Goal: Information Seeking & Learning: Learn about a topic

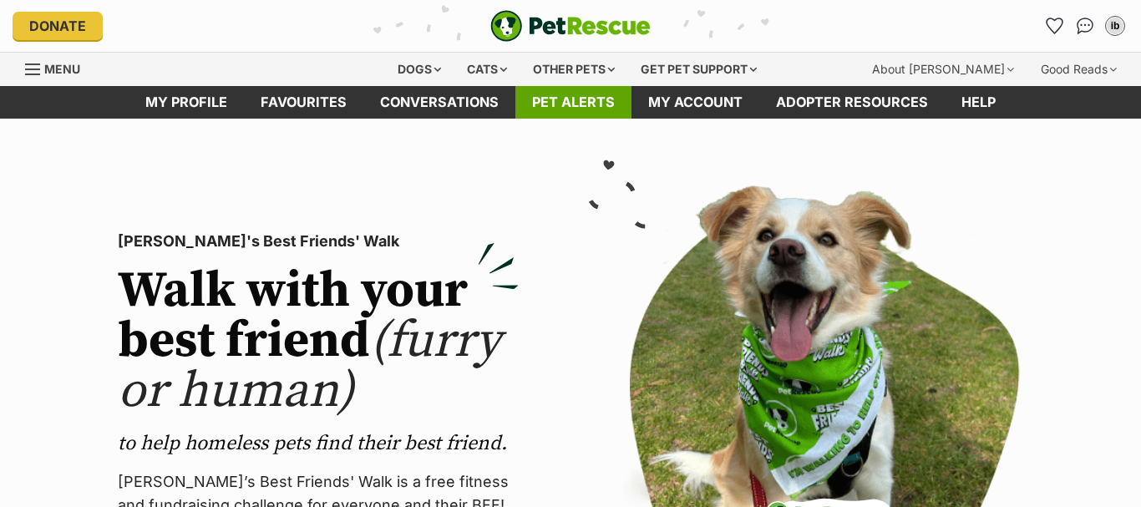
click at [574, 104] on link "Pet alerts" at bounding box center [573, 102] width 116 height 33
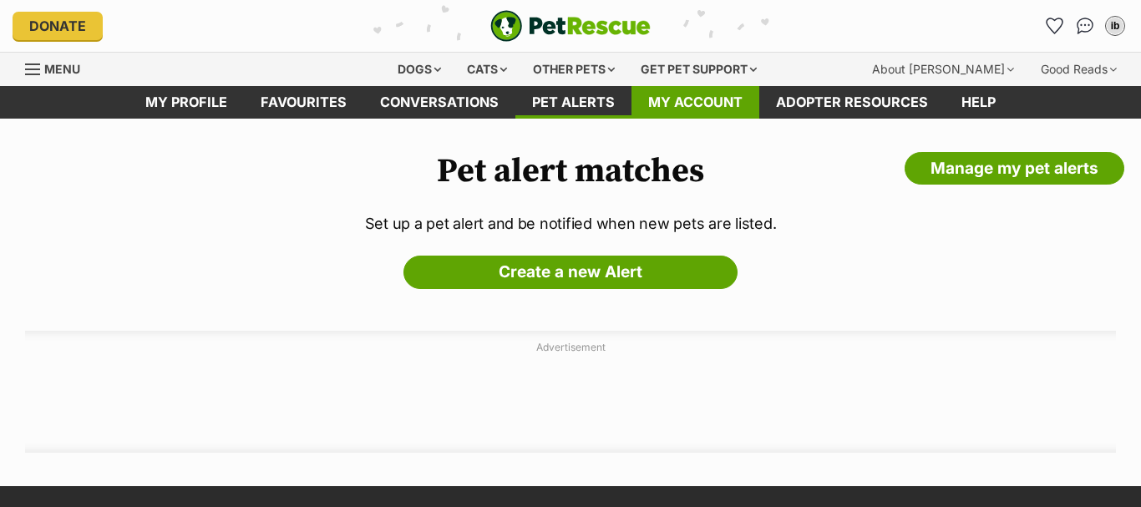
click at [706, 104] on link "My account" at bounding box center [695, 102] width 128 height 33
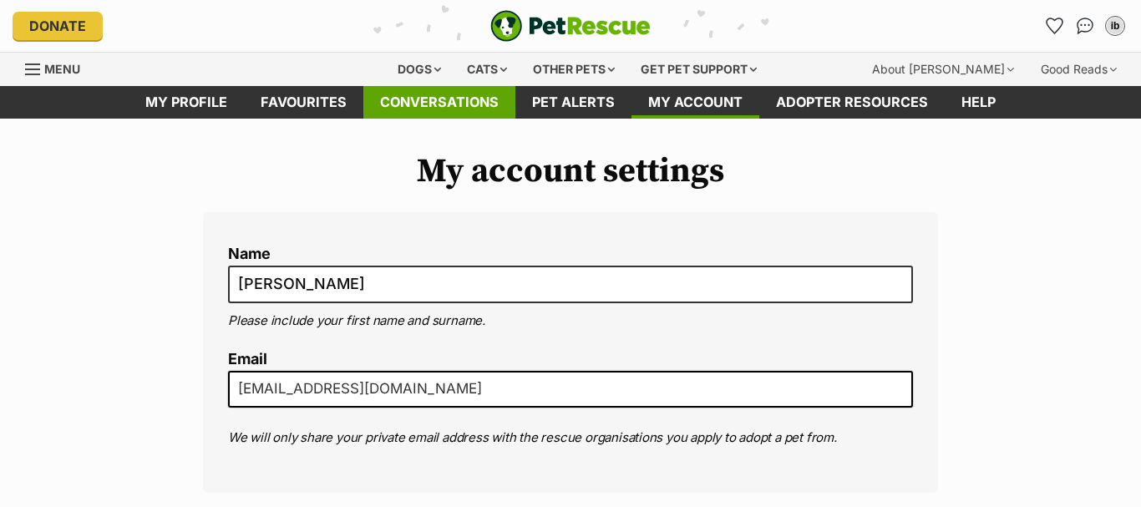
click at [424, 104] on link "Conversations" at bounding box center [439, 102] width 152 height 33
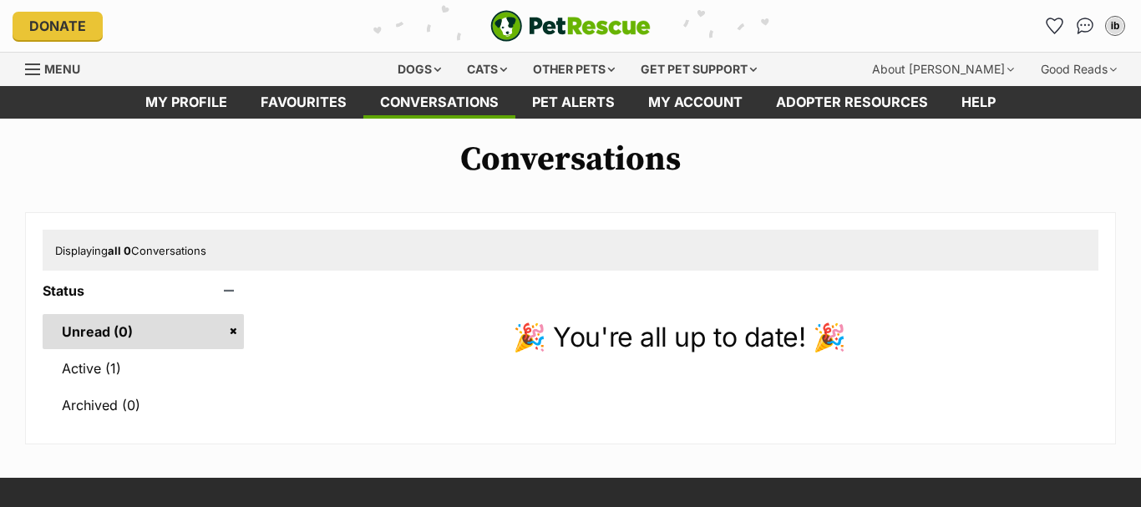
scroll to position [170, 0]
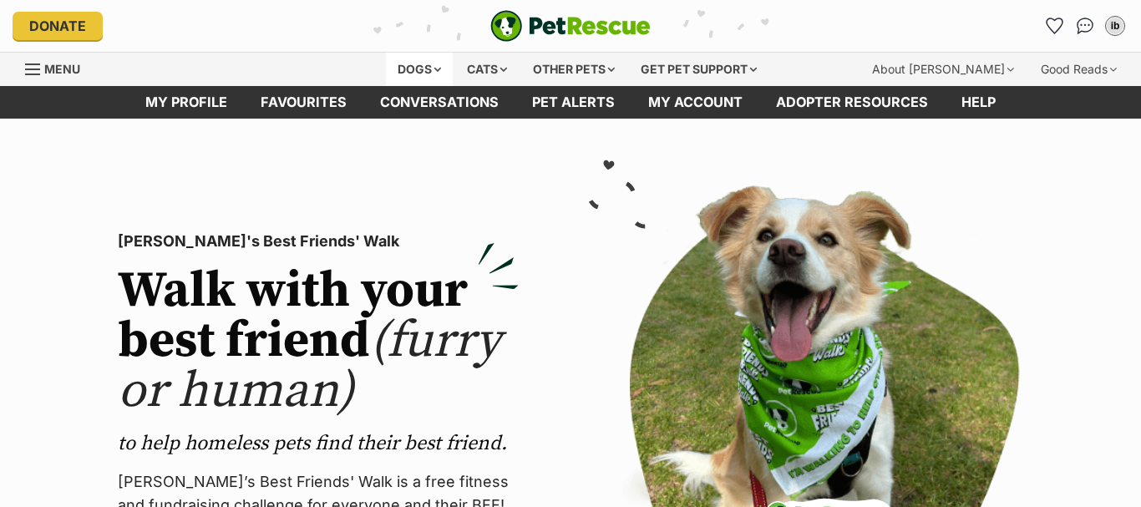
click at [410, 67] on div "Dogs" at bounding box center [419, 69] width 67 height 33
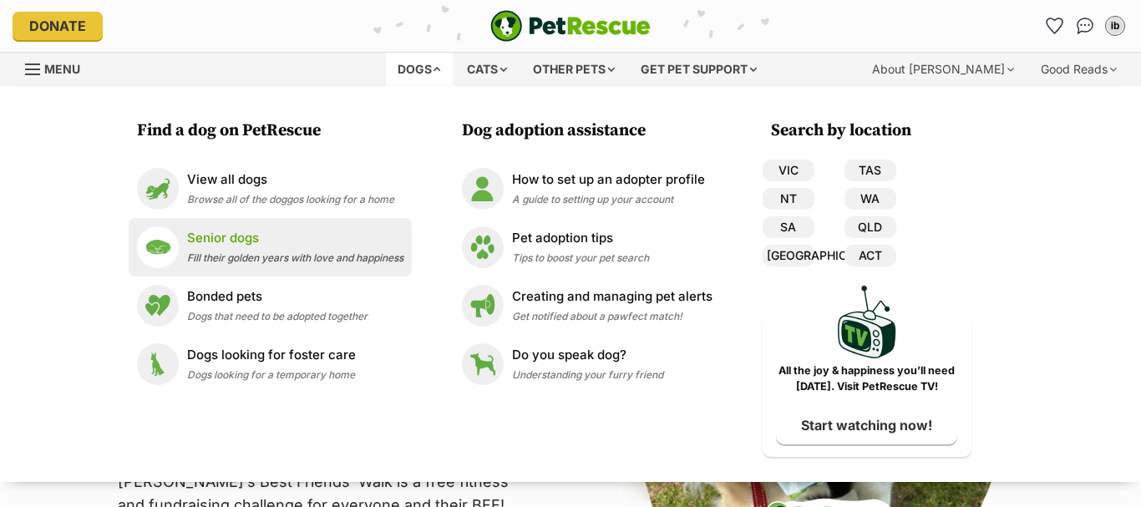
click at [224, 248] on div "Senior dogs Fill their golden years with love and happiness" at bounding box center [295, 247] width 216 height 36
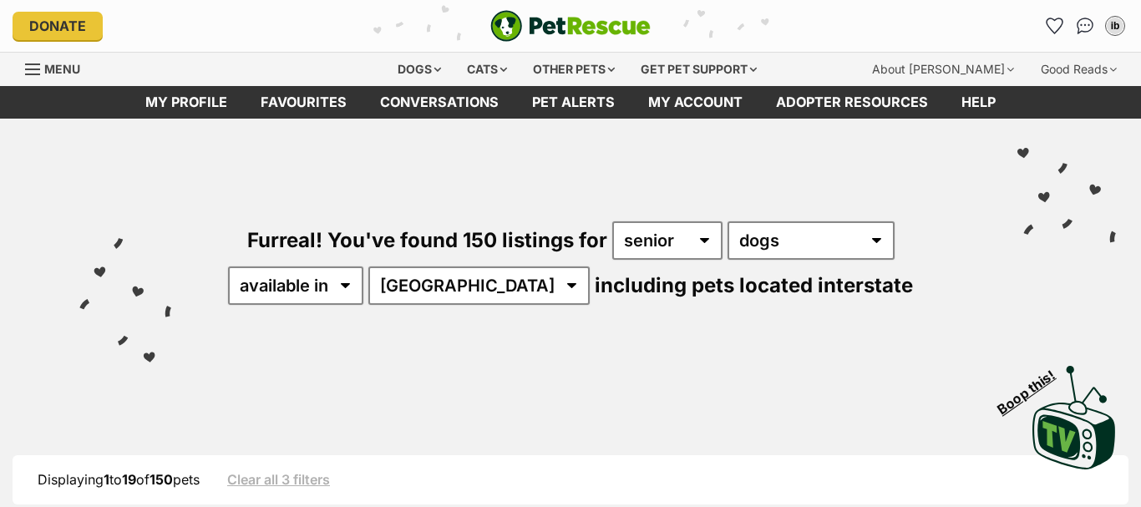
select select "[GEOGRAPHIC_DATA]"
click option "[GEOGRAPHIC_DATA]" at bounding box center [0, 0] width 0 height 0
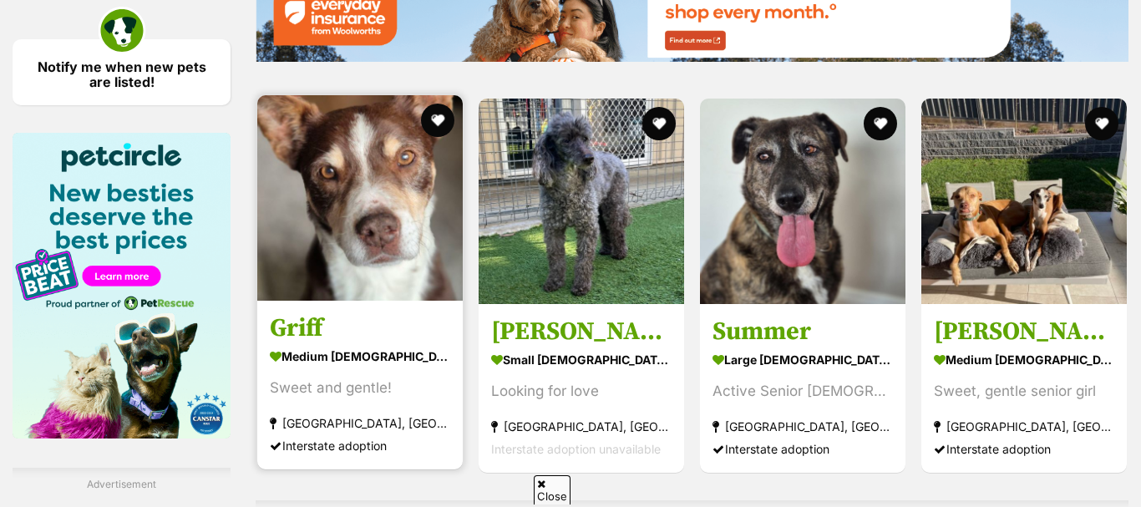
scroll to position [2810, 0]
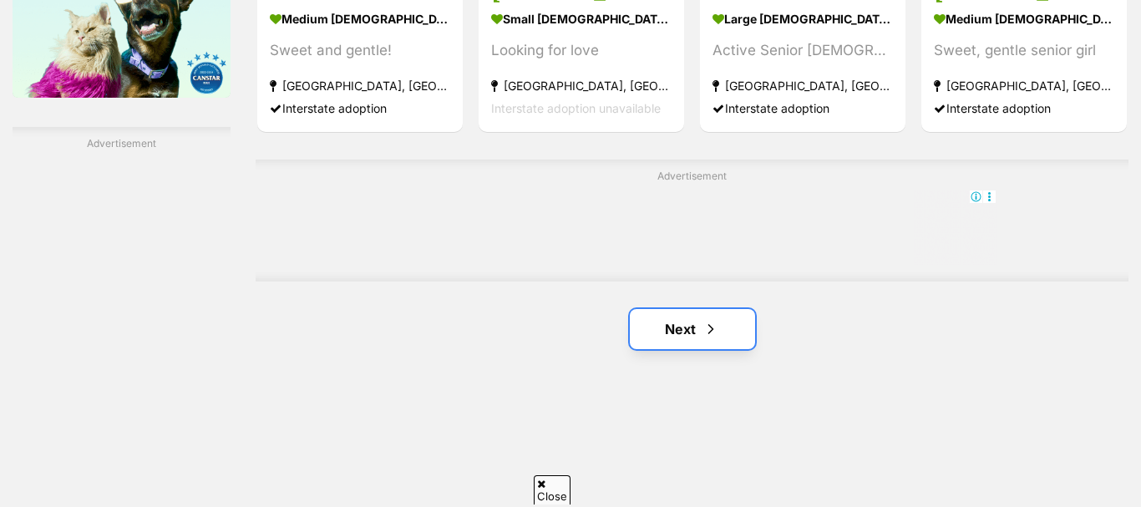
click at [682, 321] on link "Next" at bounding box center [692, 329] width 125 height 40
click at [708, 326] on span "Next page" at bounding box center [710, 329] width 17 height 20
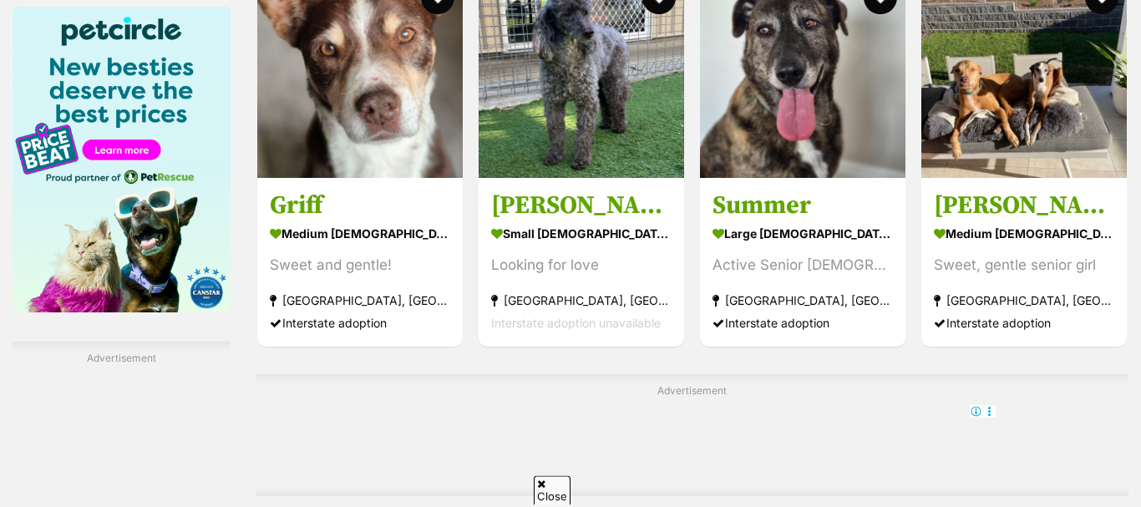
scroll to position [2555, 0]
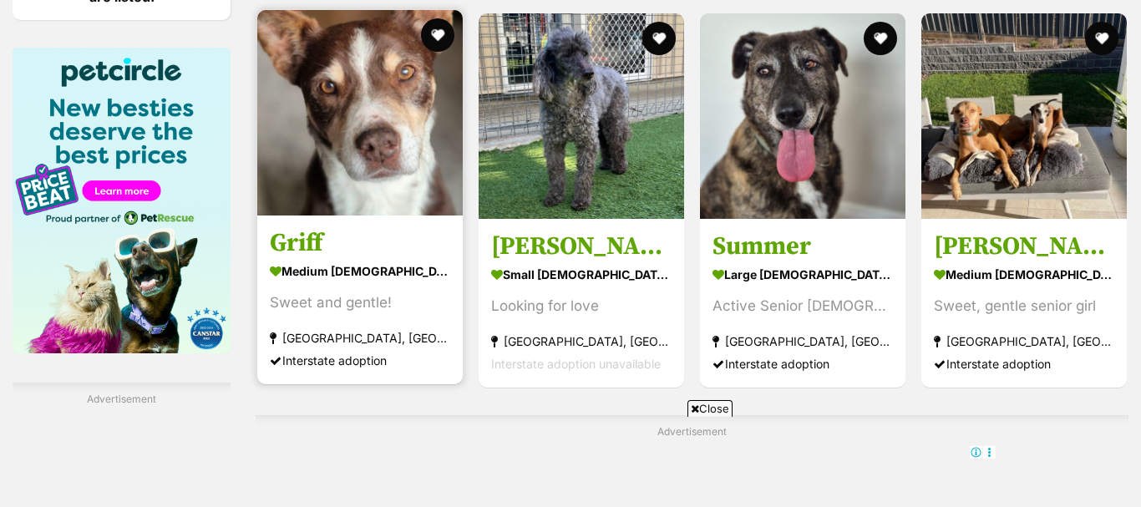
click at [386, 226] on link "Griff medium male Dog Sweet and gentle! Melbourne, VIC Interstate adoption" at bounding box center [359, 299] width 205 height 169
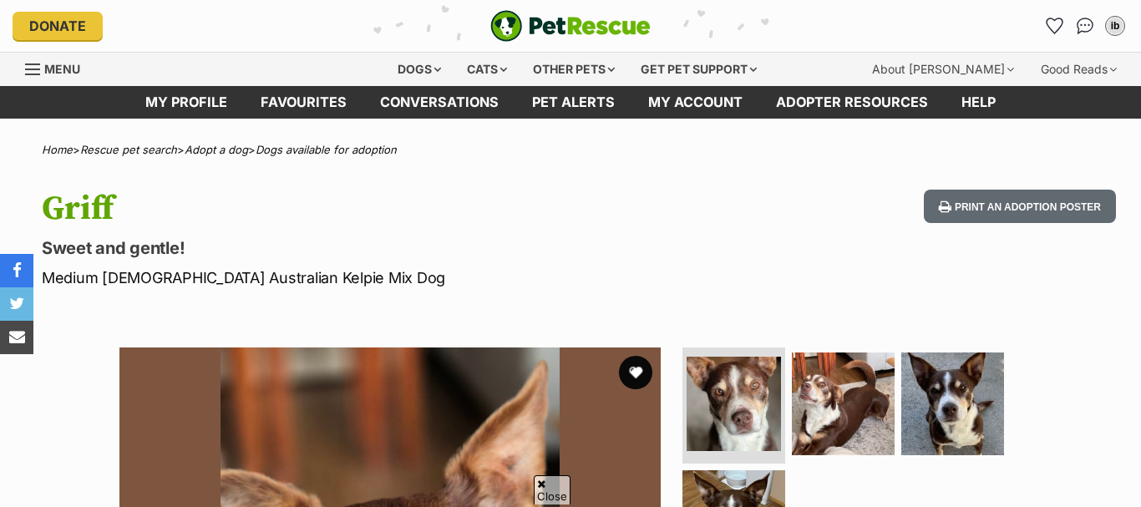
scroll to position [385, 0]
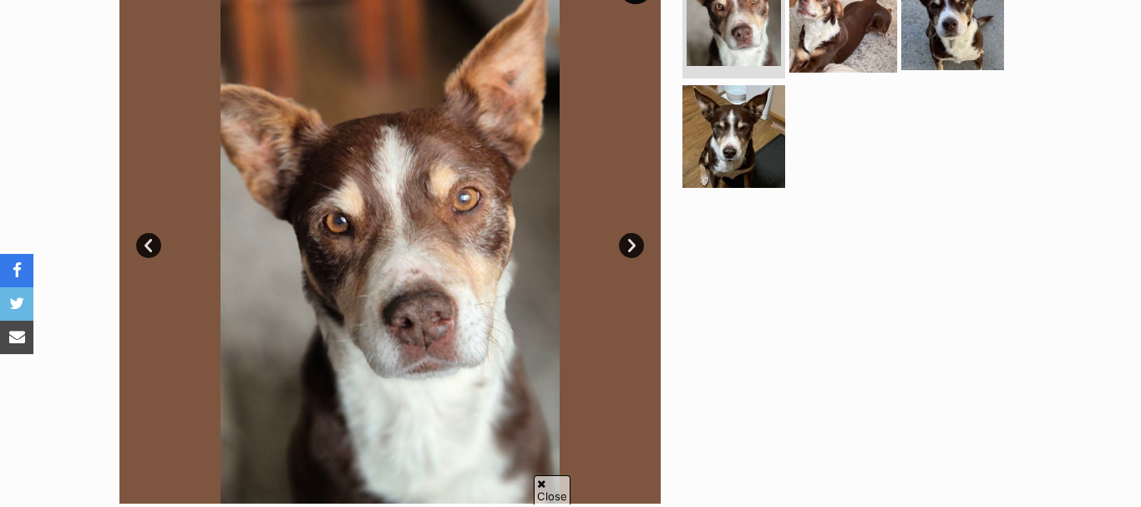
click at [847, 72] on img at bounding box center [843, 18] width 108 height 108
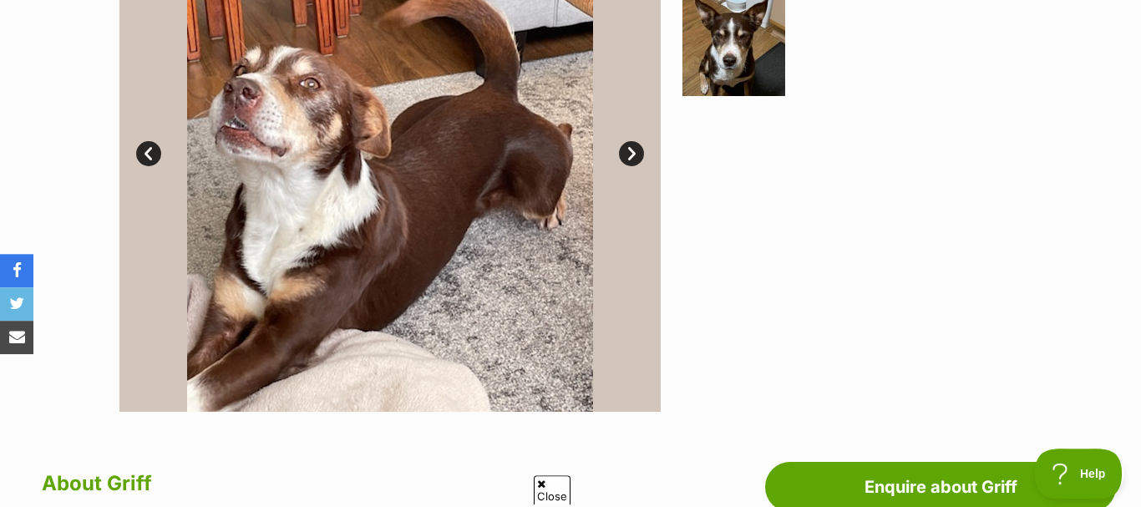
scroll to position [341, 0]
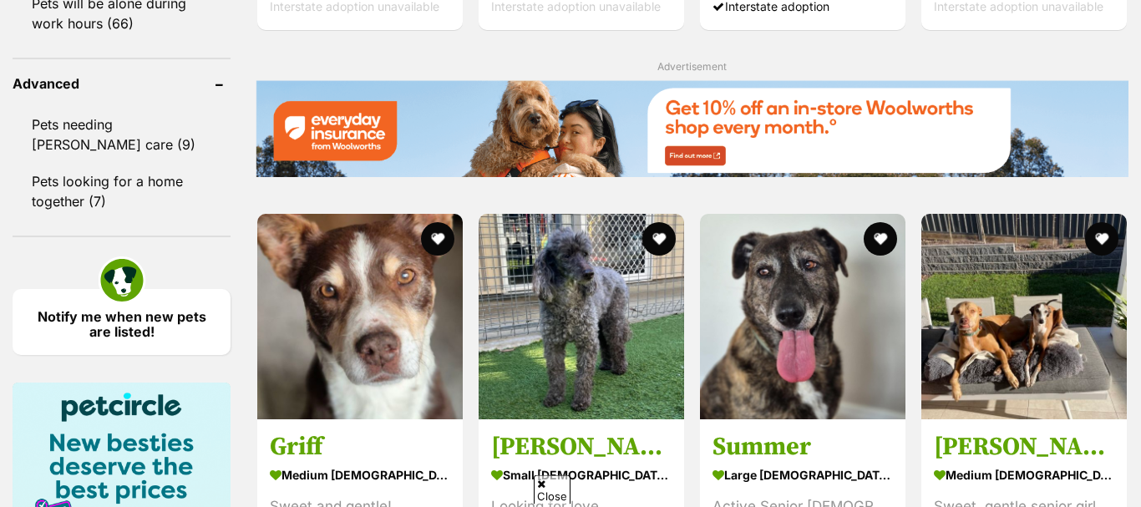
scroll to position [2299, 0]
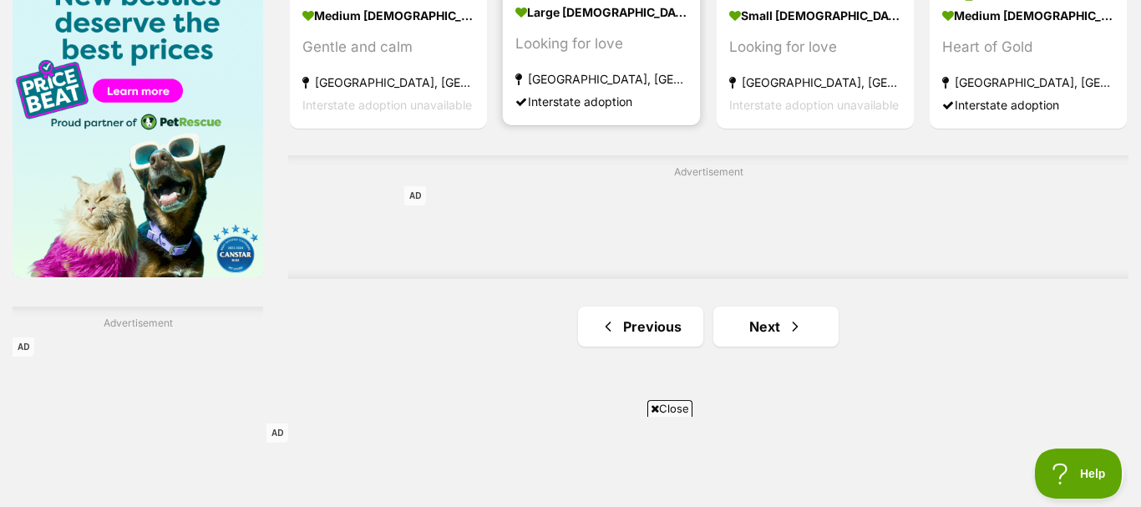
scroll to position [2640, 0]
